Goal: Information Seeking & Learning: Find specific fact

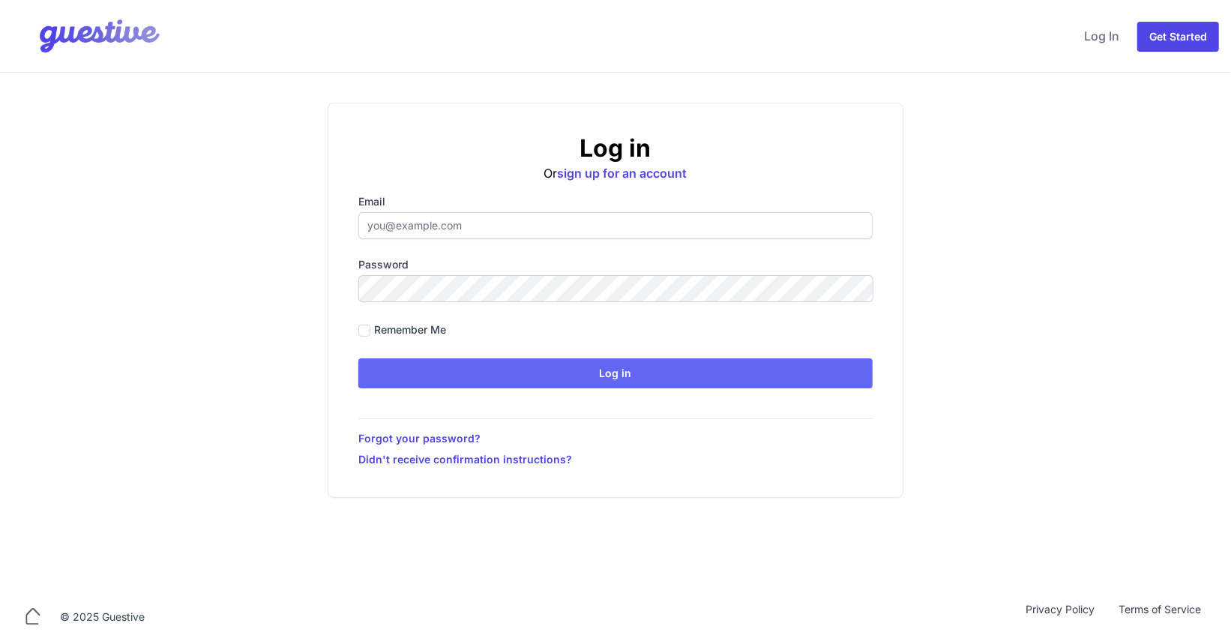
type input "[PERSON_NAME][EMAIL_ADDRESS][PERSON_NAME][DOMAIN_NAME]"
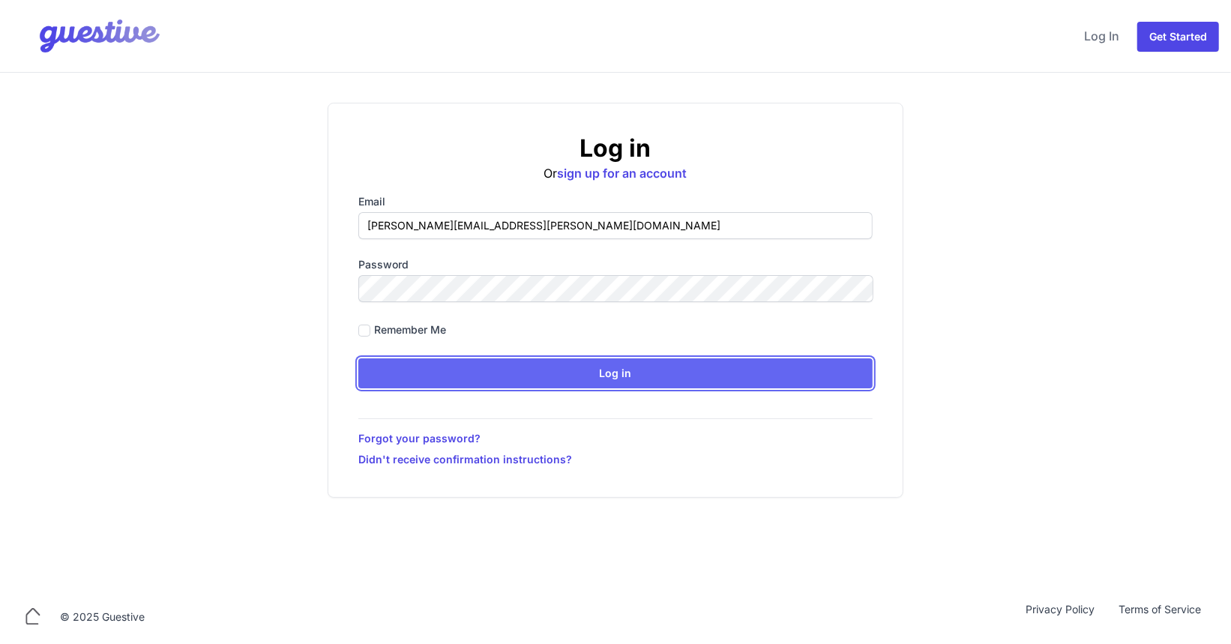
click at [561, 376] on input "Log in" at bounding box center [615, 373] width 514 height 30
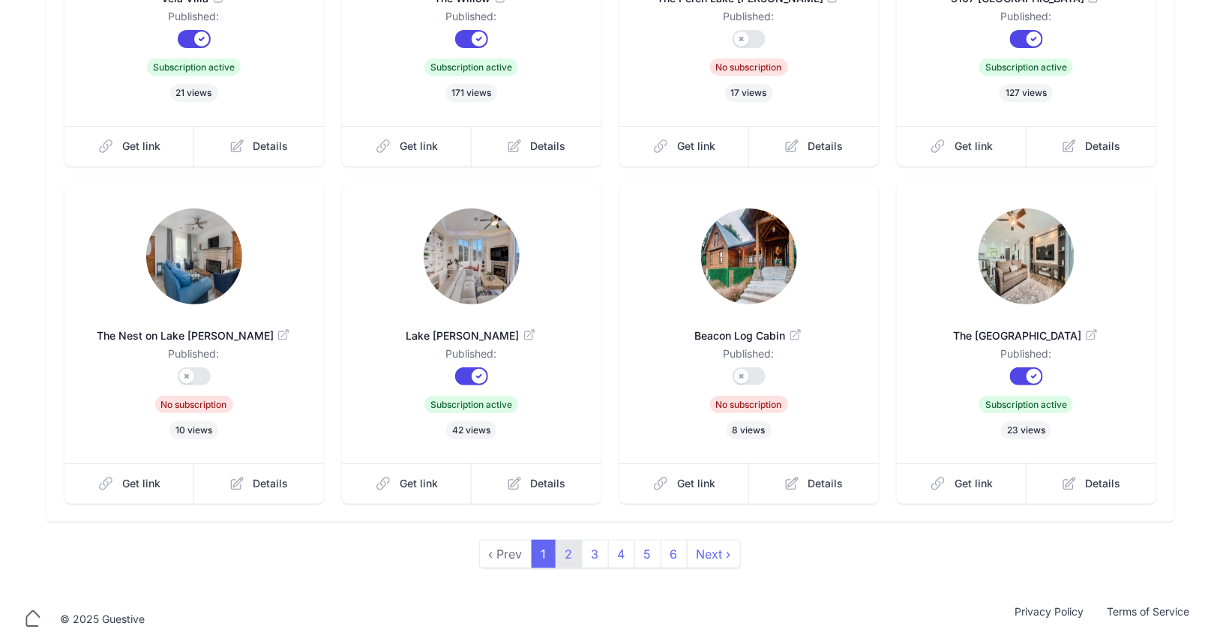
scroll to position [323, 0]
click at [580, 556] on link "2" at bounding box center [569, 554] width 27 height 28
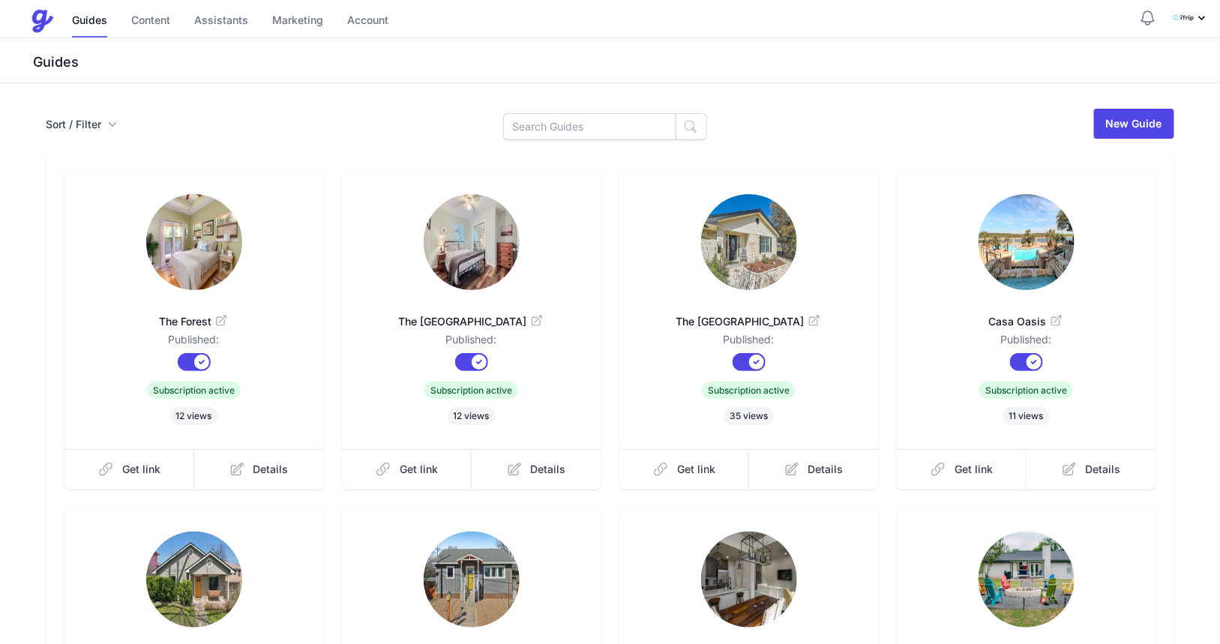
scroll to position [323, 0]
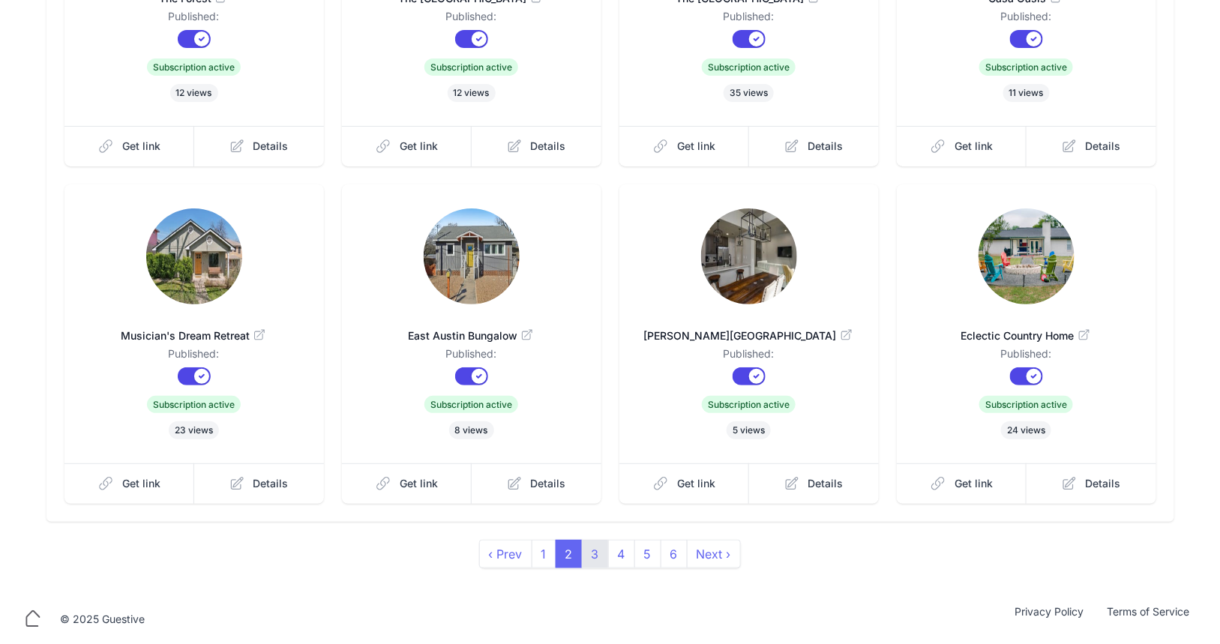
click at [597, 558] on link "3" at bounding box center [595, 554] width 27 height 28
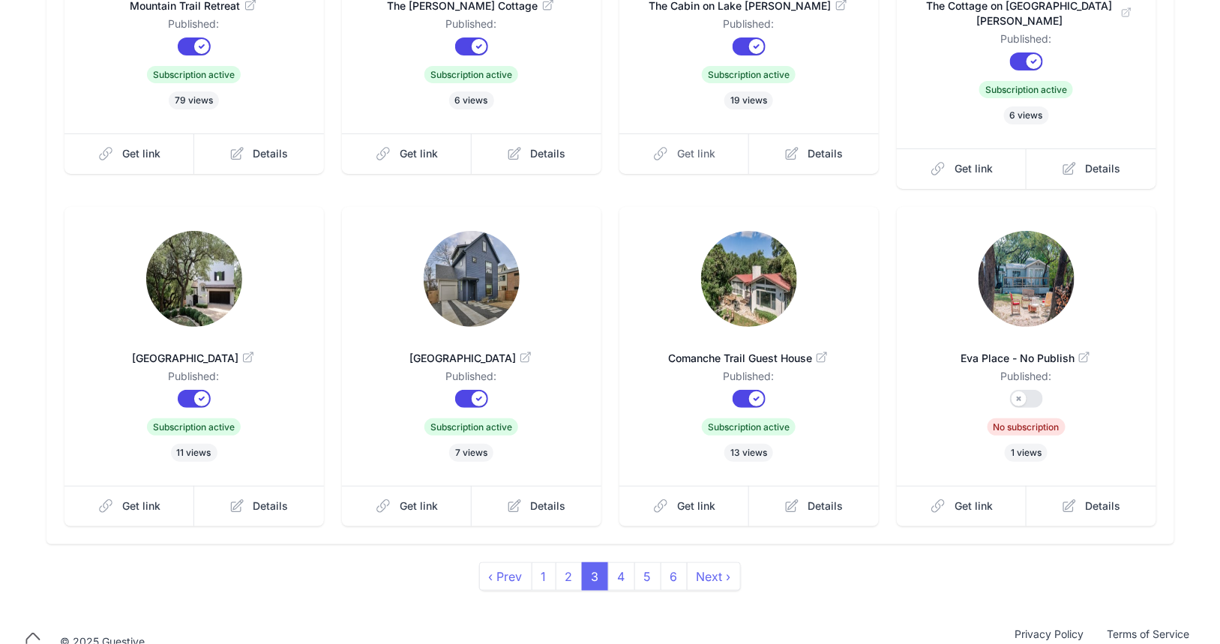
scroll to position [323, 0]
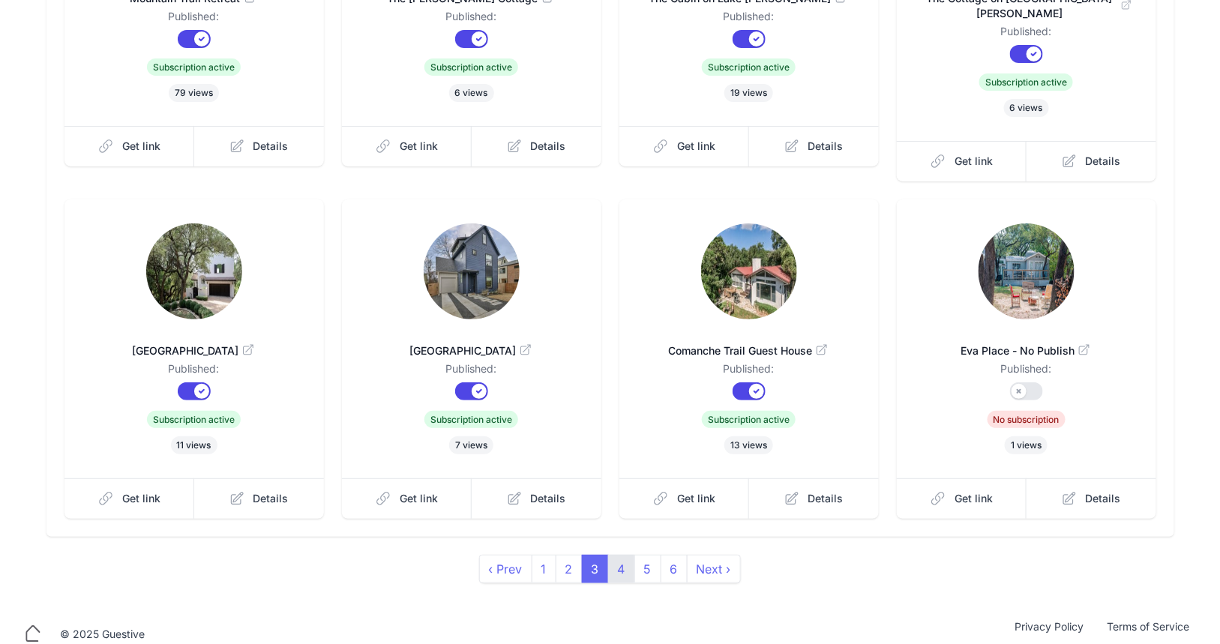
click at [620, 558] on link "4" at bounding box center [621, 569] width 27 height 28
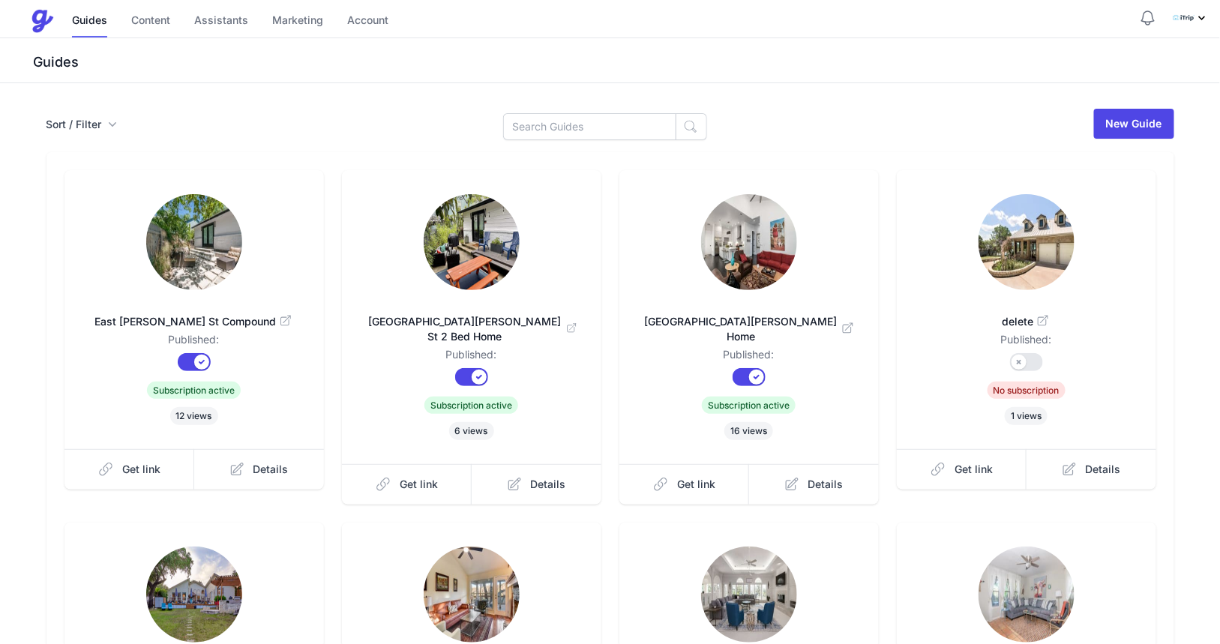
scroll to position [323, 0]
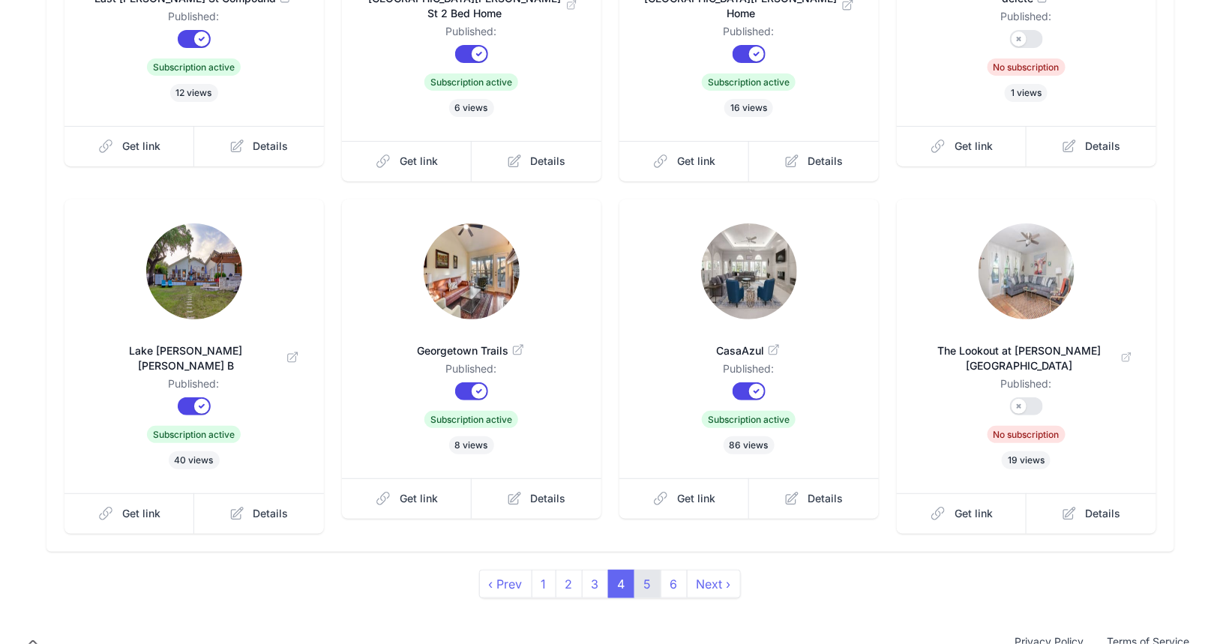
click at [643, 570] on link "5" at bounding box center [647, 584] width 27 height 28
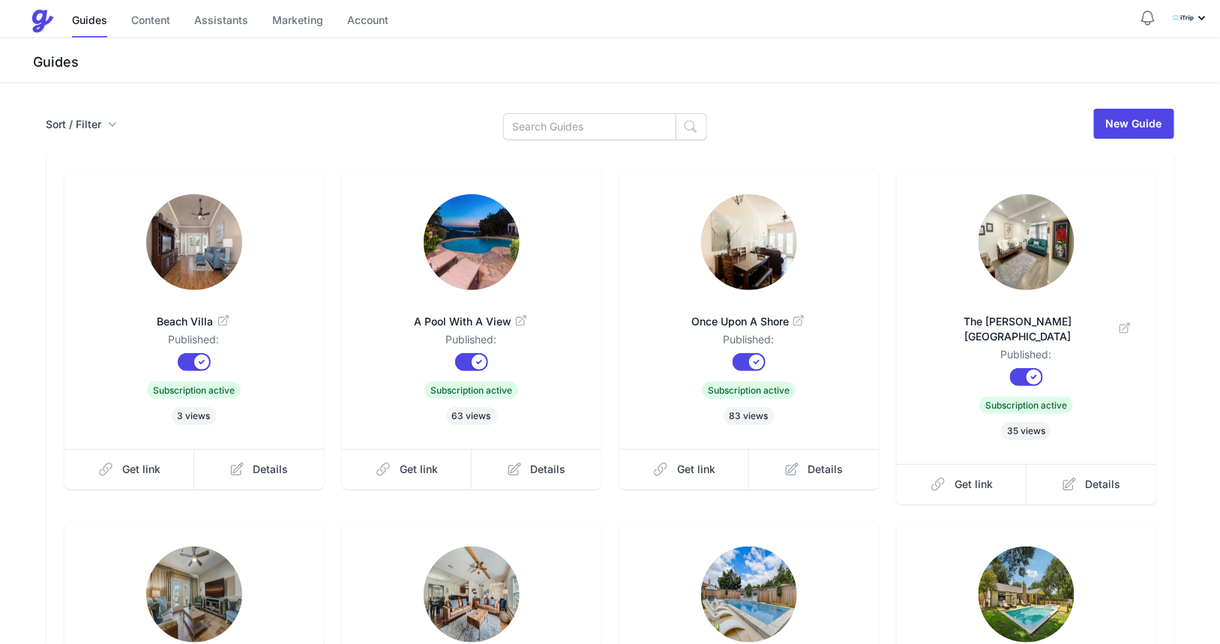
scroll to position [323, 0]
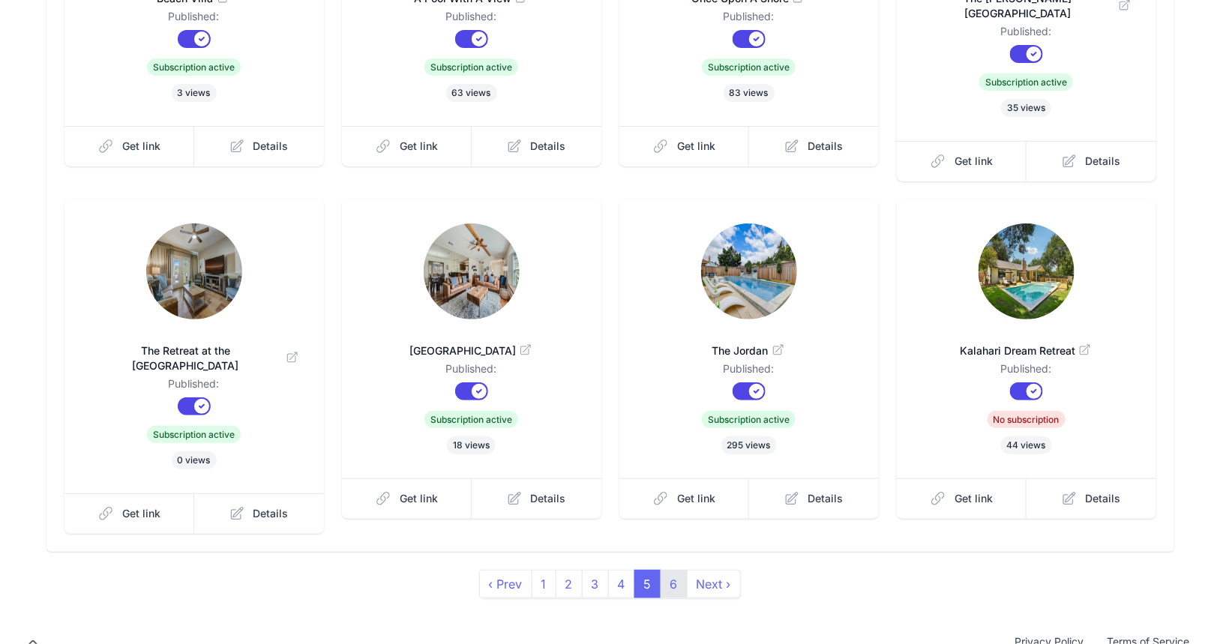
click at [661, 570] on link "6" at bounding box center [674, 584] width 27 height 28
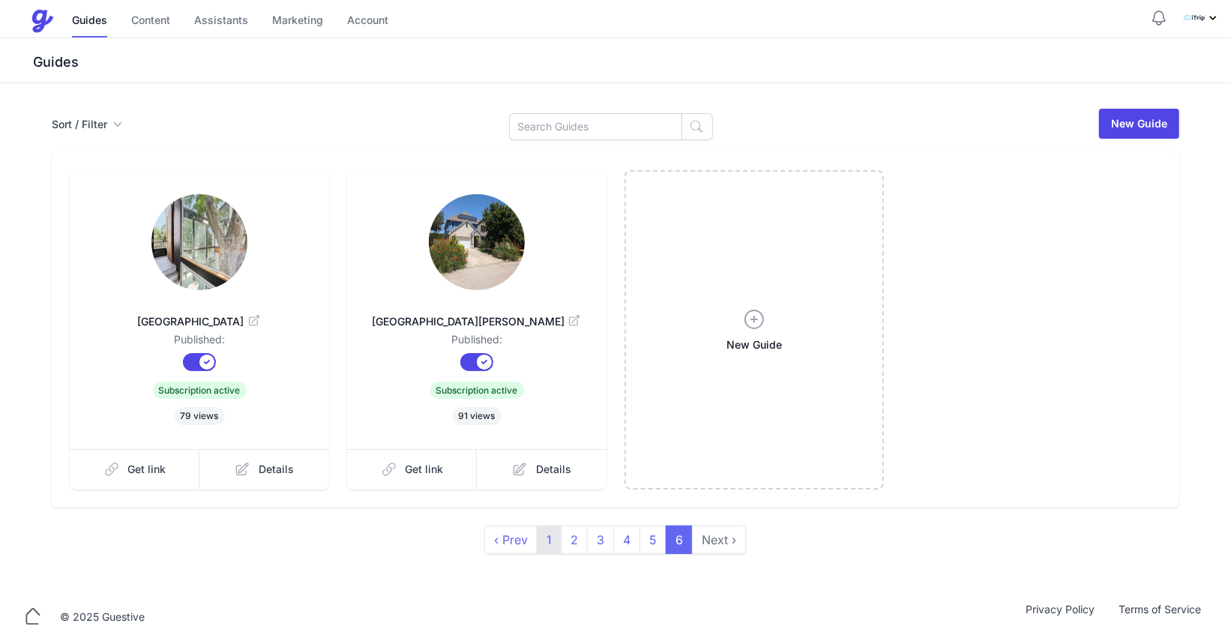
click at [550, 546] on link "1" at bounding box center [549, 540] width 25 height 28
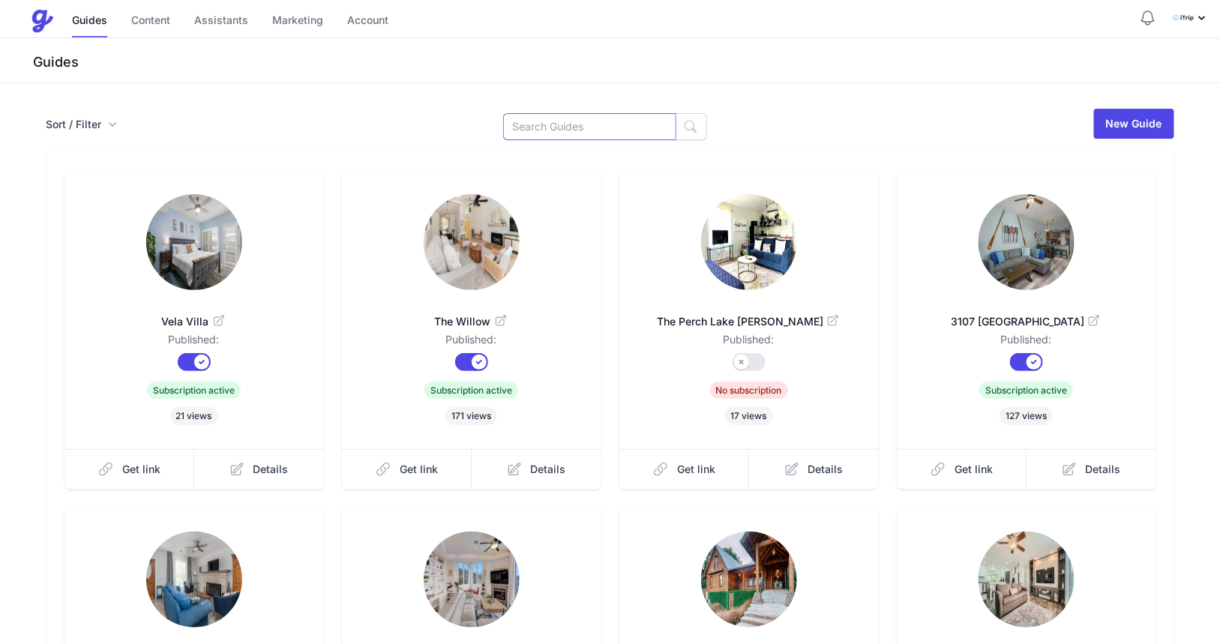
click at [523, 130] on input at bounding box center [589, 126] width 173 height 27
type input "kal"
click at [688, 130] on button "button" at bounding box center [691, 126] width 31 height 27
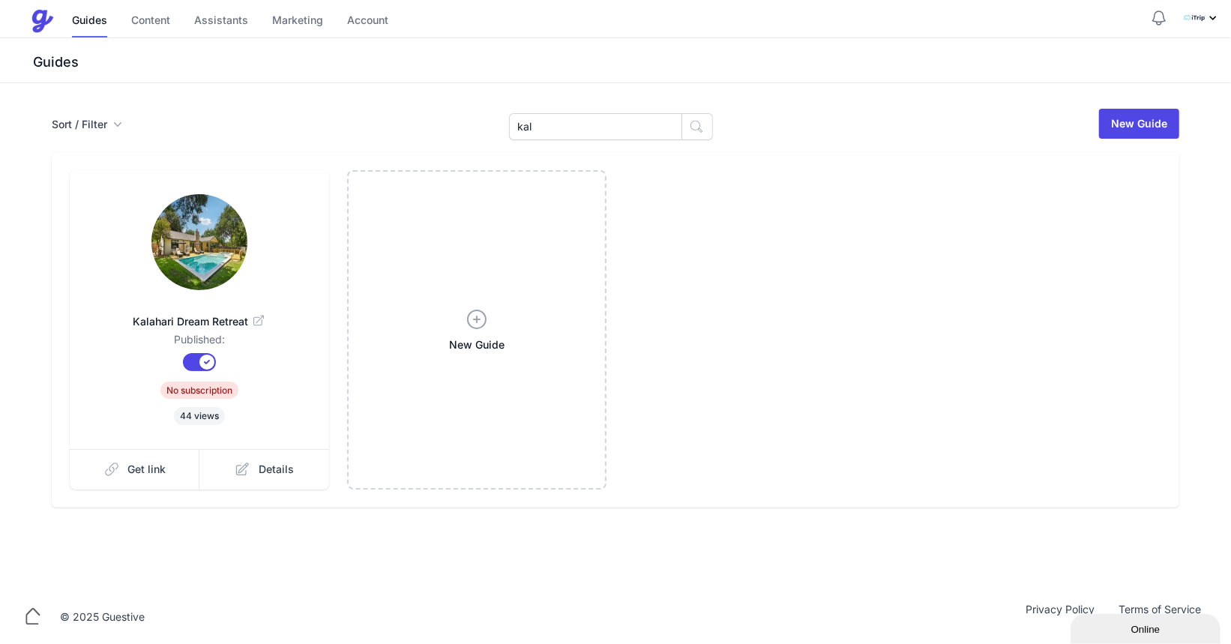
click at [259, 319] on icon at bounding box center [258, 321] width 10 height 10
